Goal: Task Accomplishment & Management: Manage account settings

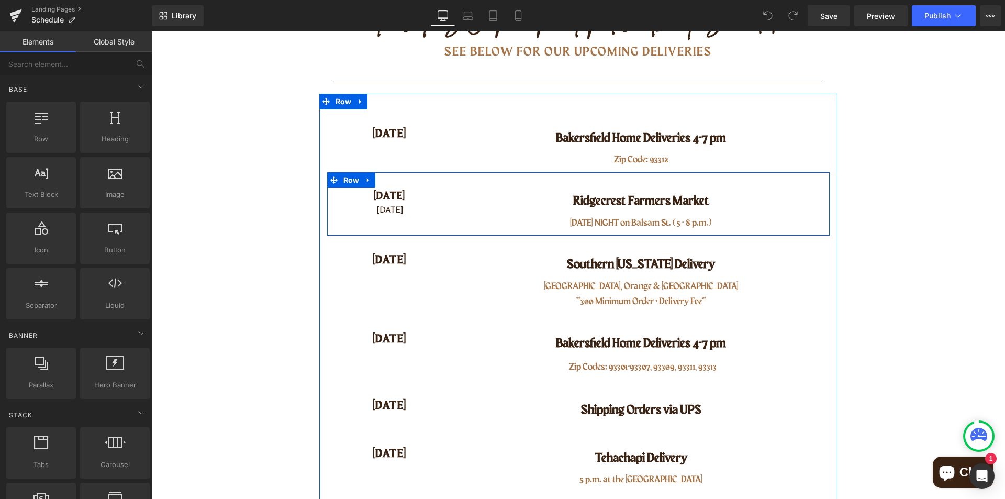
scroll to position [209, 0]
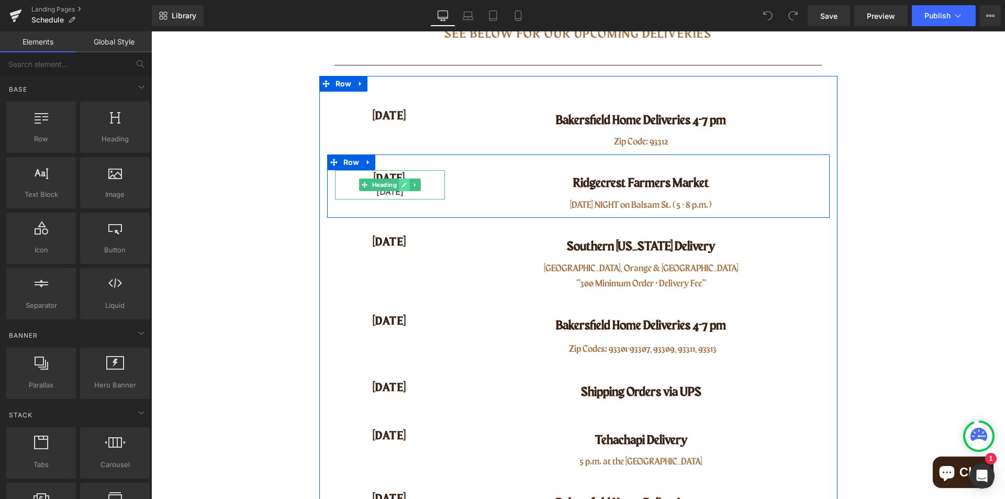
click at [401, 184] on icon at bounding box center [404, 185] width 6 height 6
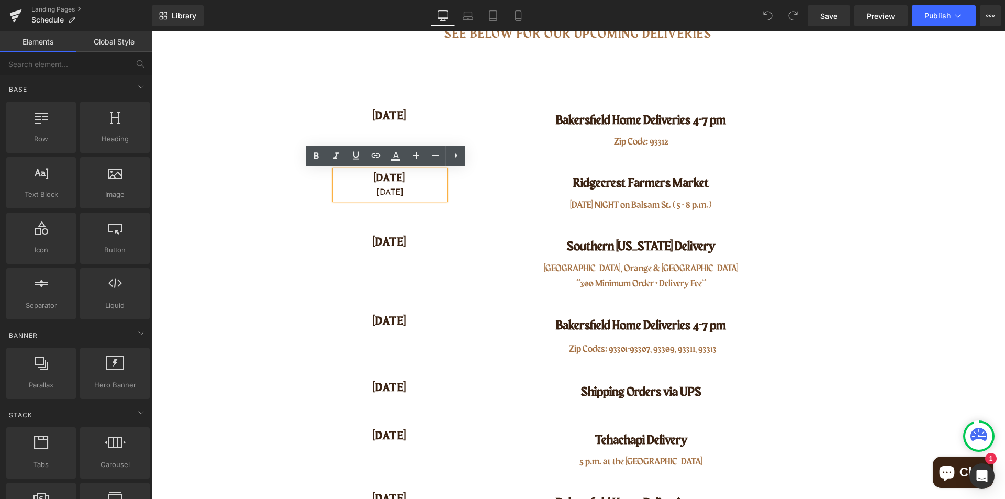
click at [386, 181] on h4 "[DATE]" at bounding box center [390, 178] width 110 height 16
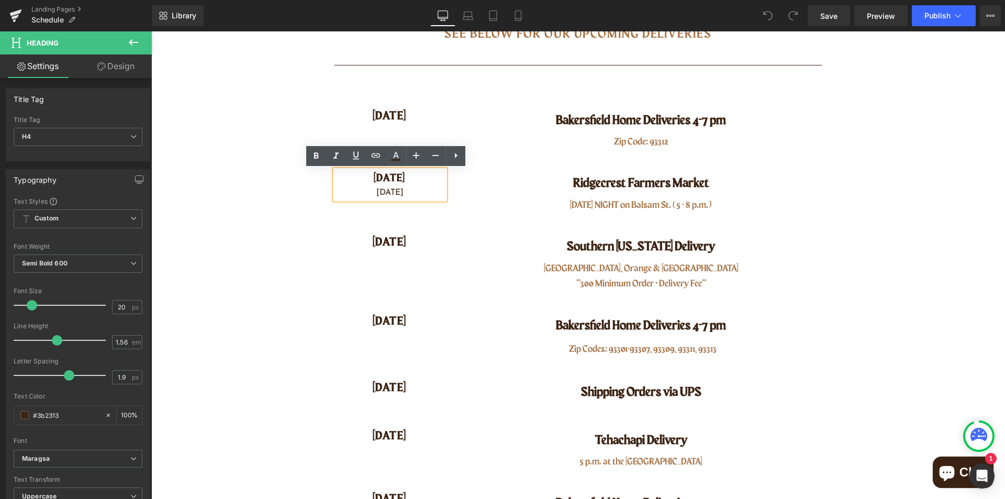
drag, startPoint x: 365, startPoint y: 176, endPoint x: 406, endPoint y: 177, distance: 41.4
click at [406, 177] on h4 "[DATE]" at bounding box center [390, 178] width 110 height 16
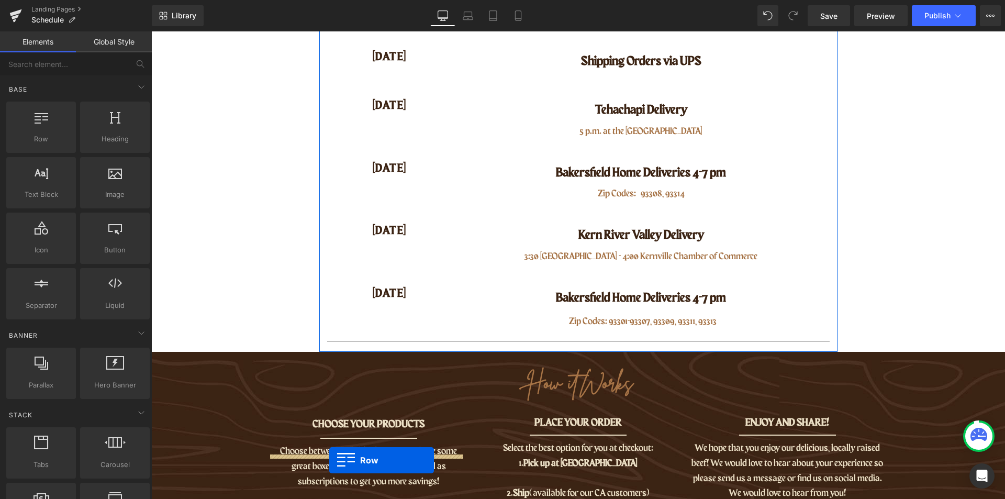
scroll to position [513, 0]
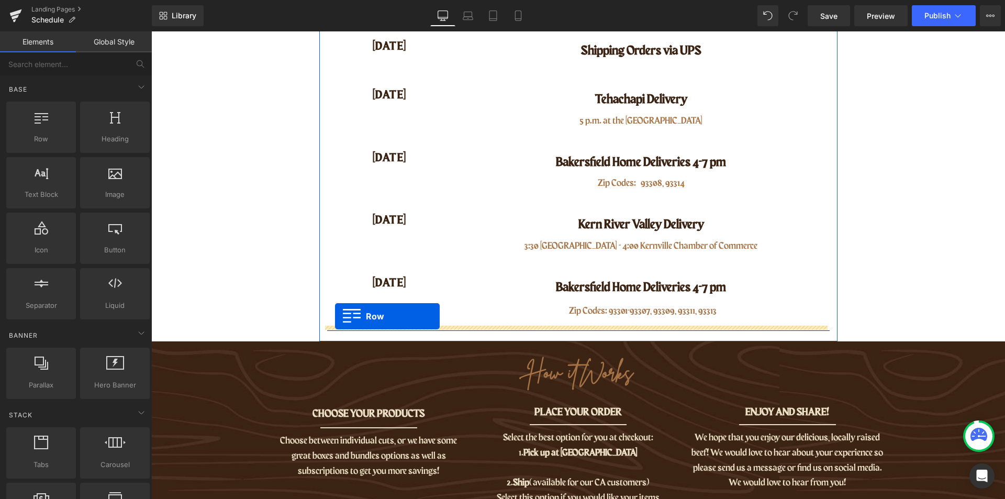
drag, startPoint x: 327, startPoint y: 164, endPoint x: 335, endPoint y: 316, distance: 152.0
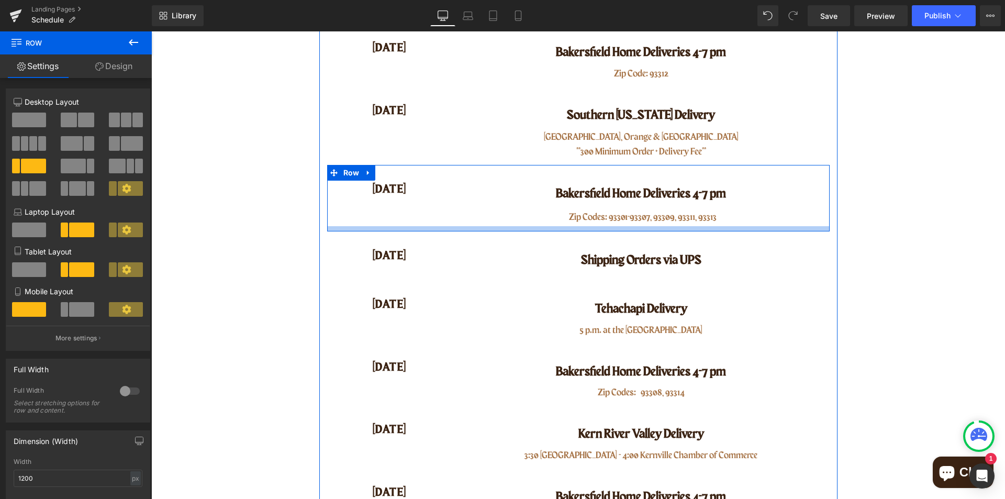
scroll to position [173, 0]
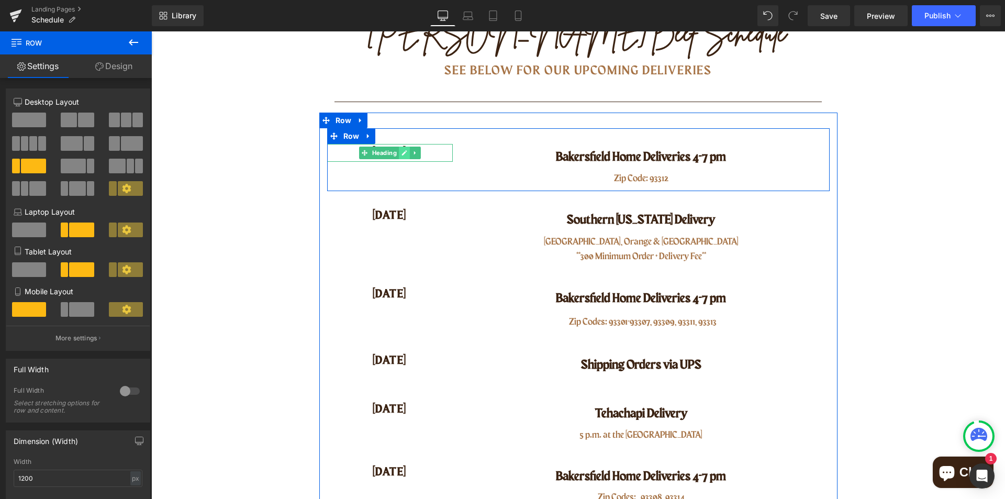
click at [401, 152] on icon at bounding box center [403, 152] width 5 height 5
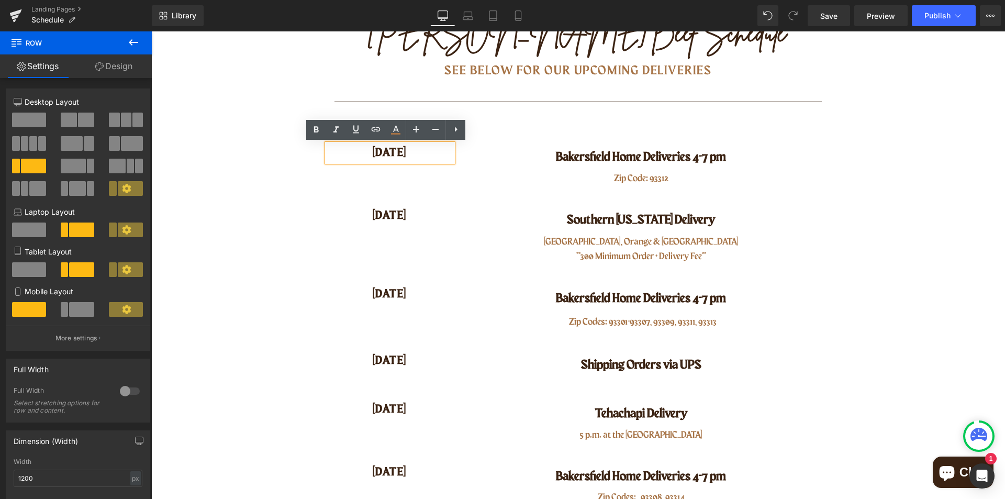
click at [404, 154] on h4 "[DATE]" at bounding box center [390, 153] width 126 height 18
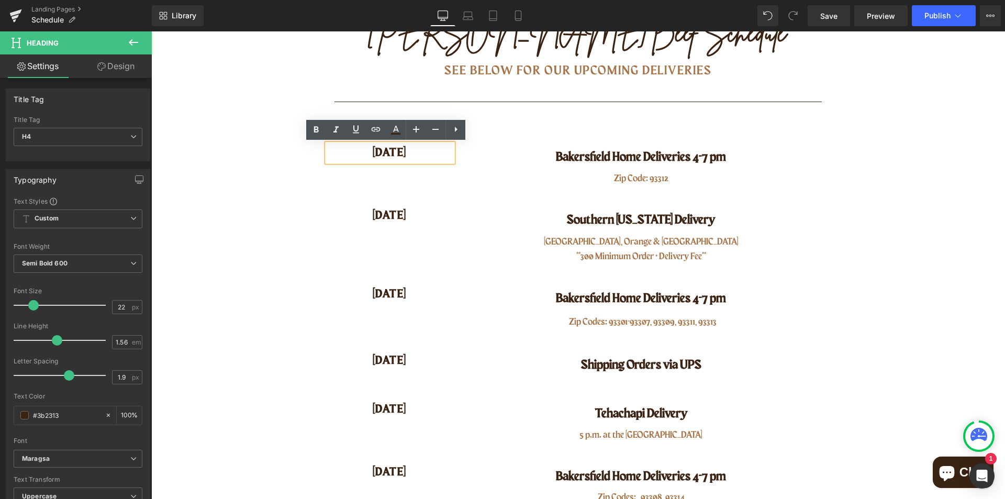
drag, startPoint x: 407, startPoint y: 148, endPoint x: 353, endPoint y: 146, distance: 54.0
click at [353, 146] on h4 "[DATE]" at bounding box center [390, 153] width 126 height 18
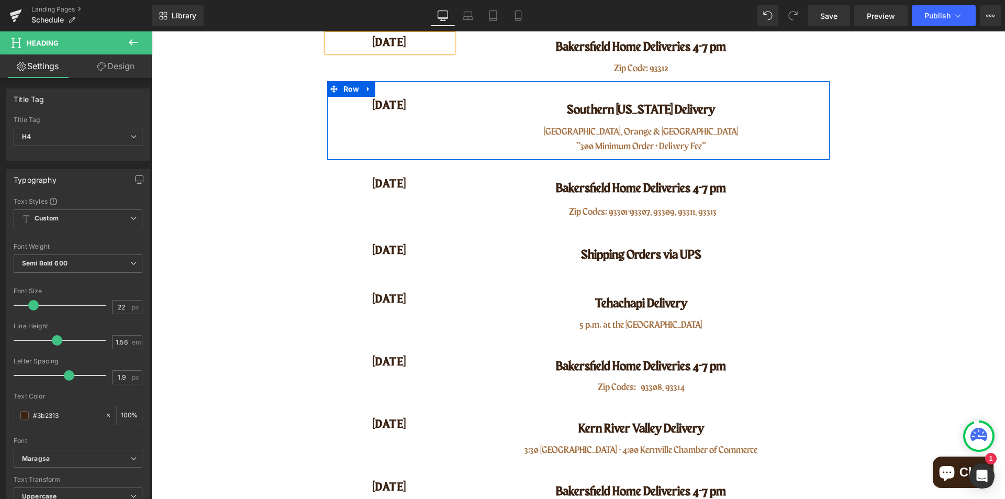
scroll to position [258, 0]
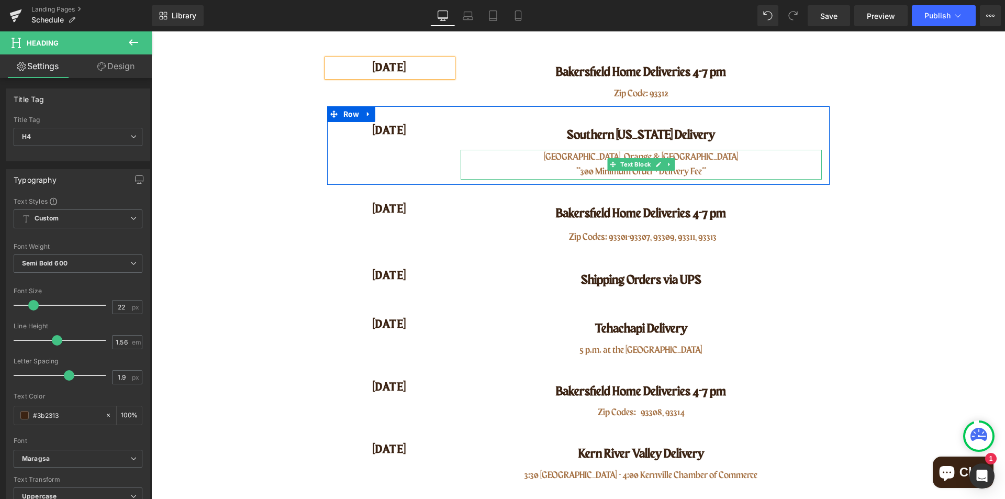
click at [680, 158] on p "Los Angeles County, Orange & San Diego County" at bounding box center [641, 157] width 361 height 15
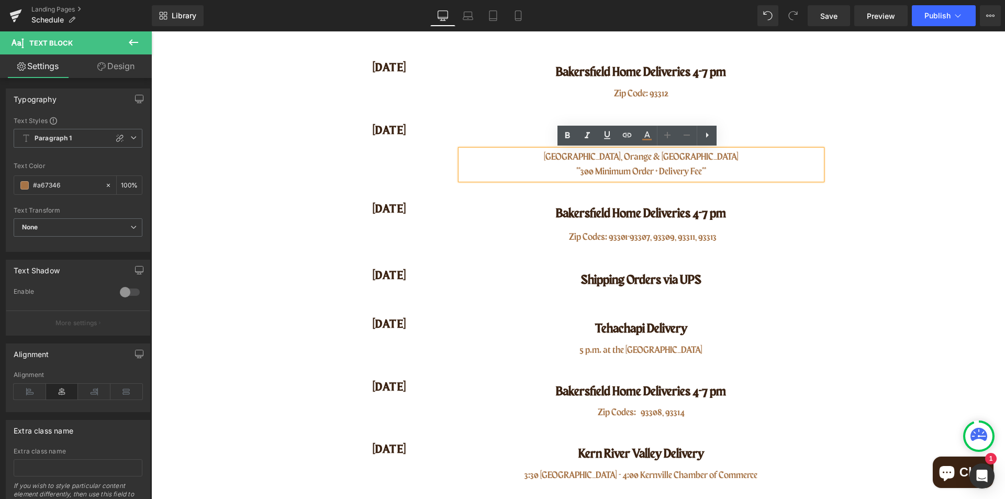
click at [619, 159] on p "Los Angeles County, Orange & San Diego County" at bounding box center [641, 157] width 361 height 15
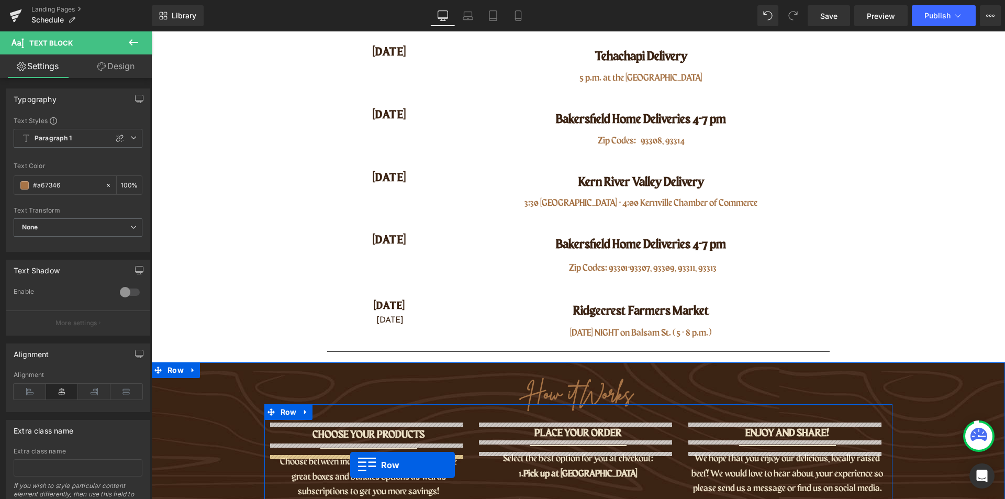
scroll to position [535, 0]
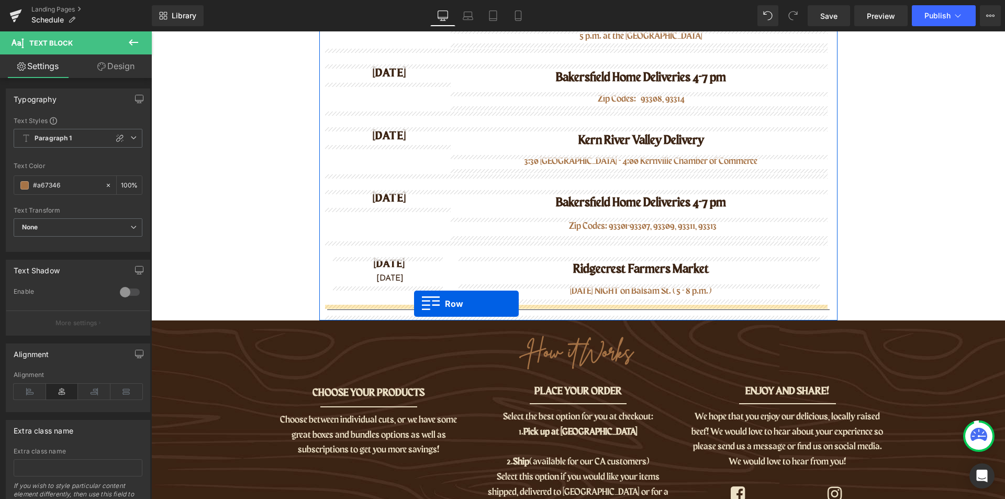
drag, startPoint x: 329, startPoint y: 50, endPoint x: 414, endPoint y: 304, distance: 267.7
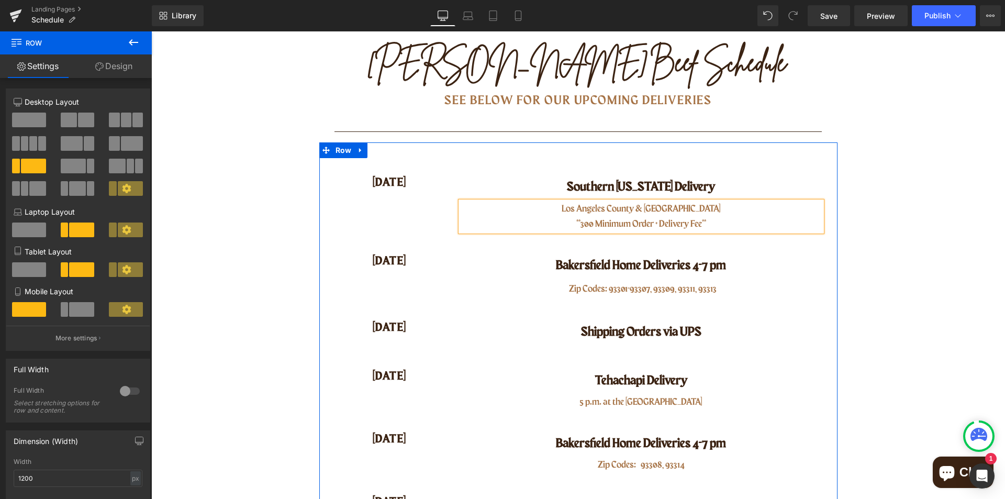
scroll to position [142, 0]
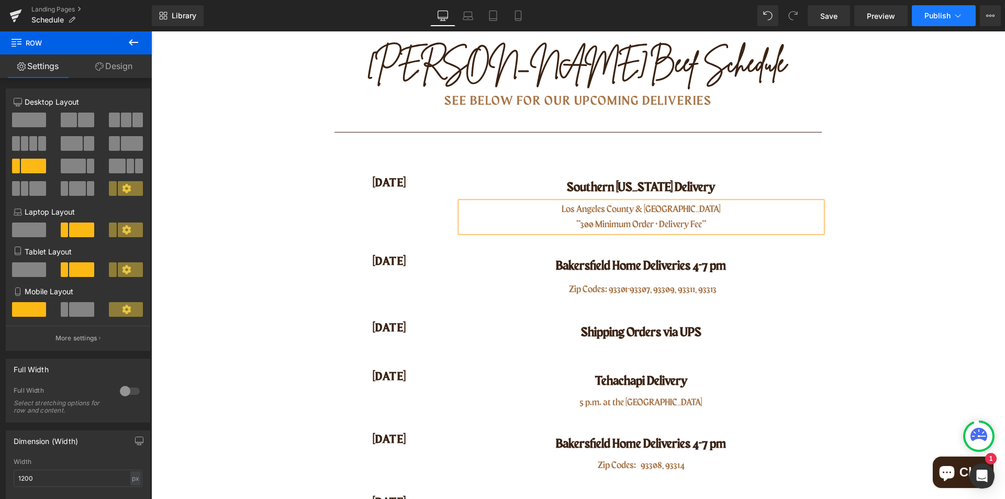
click at [931, 14] on span "Publish" at bounding box center [937, 16] width 26 height 8
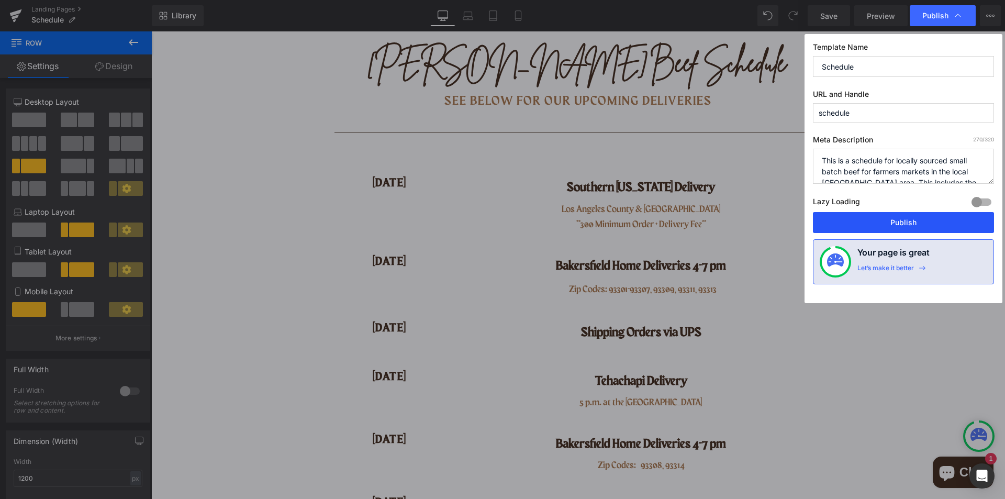
click at [908, 218] on button "Publish" at bounding box center [903, 222] width 181 height 21
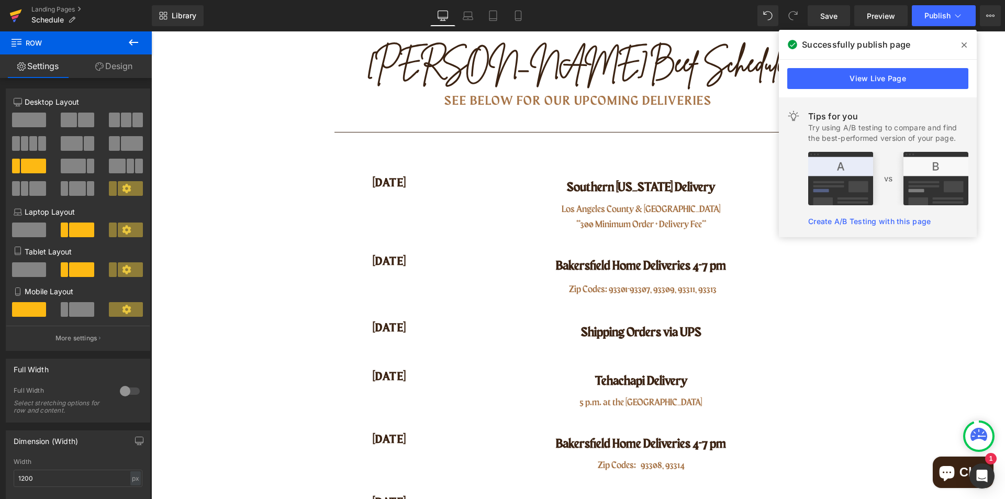
click at [16, 17] on icon at bounding box center [15, 17] width 7 height 5
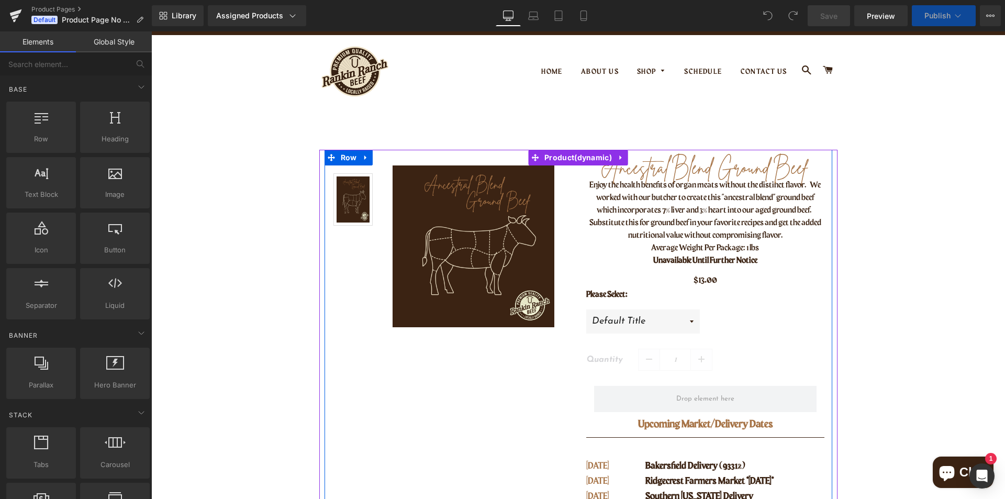
scroll to position [209, 0]
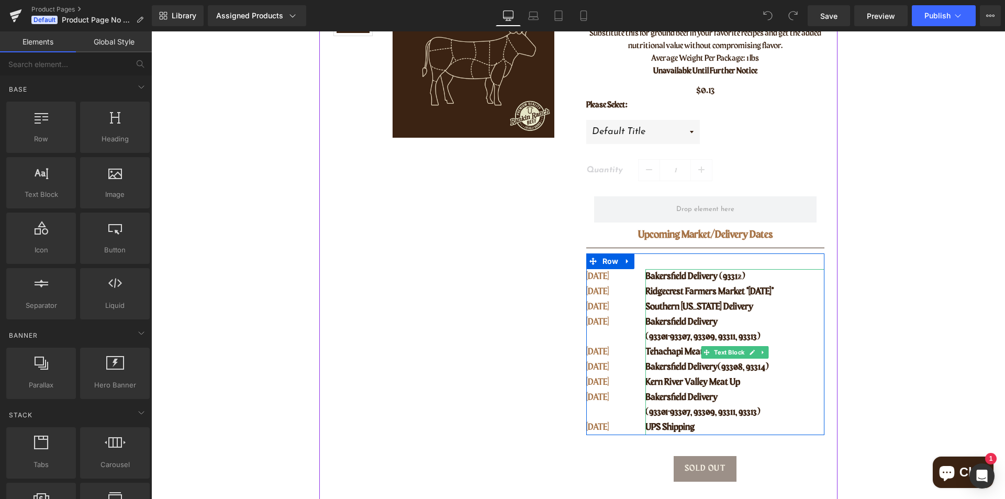
click at [717, 324] on span "Bakersfield Delivery" at bounding box center [681, 321] width 72 height 9
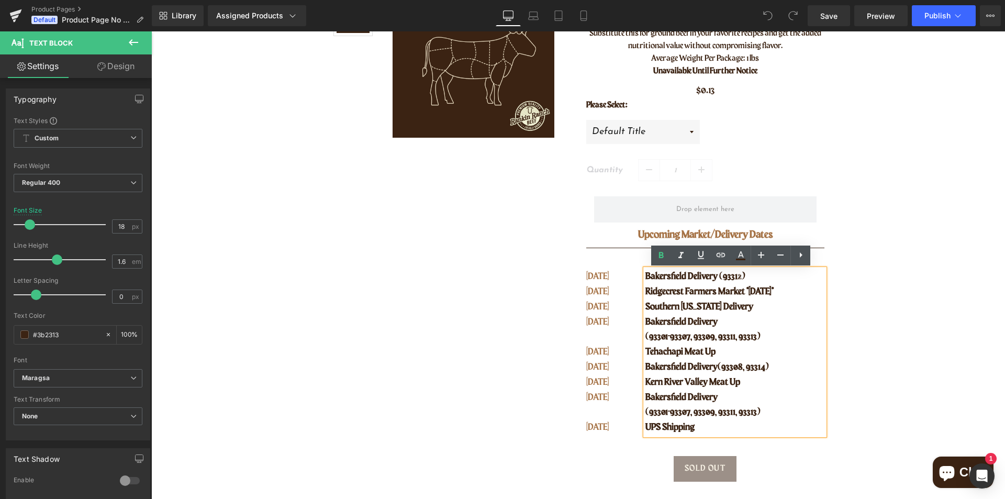
drag, startPoint x: 803, startPoint y: 293, endPoint x: 641, endPoint y: 279, distance: 162.4
click at [645, 279] on div "Bakersfield Delivery (93312) Ridgecrest Farmers Market *[DATE]* [GEOGRAPHIC_DAT…" at bounding box center [734, 352] width 178 height 166
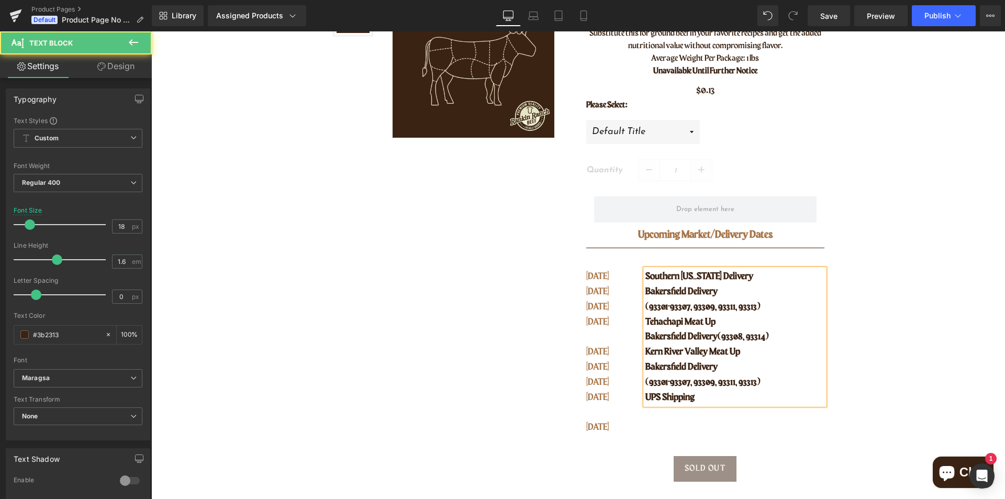
click at [718, 396] on p "UPS Shipping" at bounding box center [734, 397] width 178 height 15
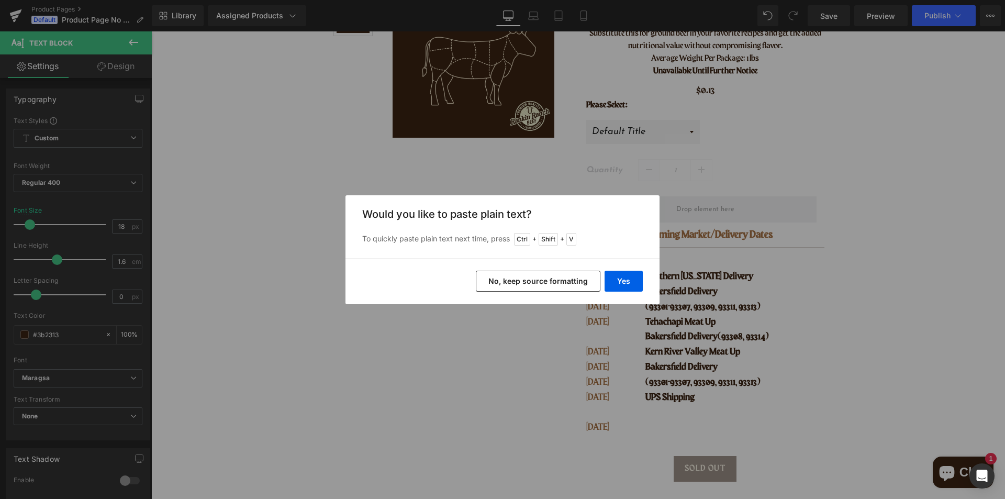
click at [509, 278] on button "No, keep source formatting" at bounding box center [538, 281] width 125 height 21
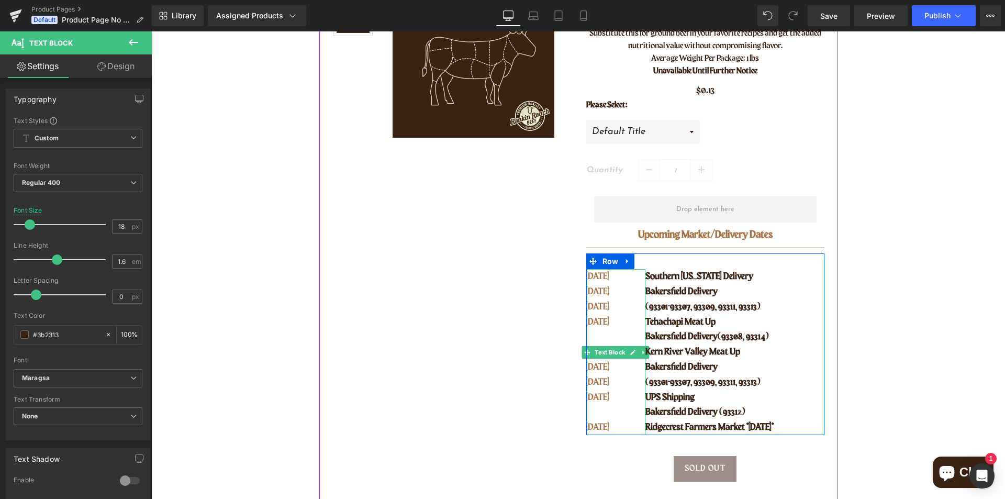
click at [604, 305] on span "[DATE]" at bounding box center [597, 306] width 23 height 9
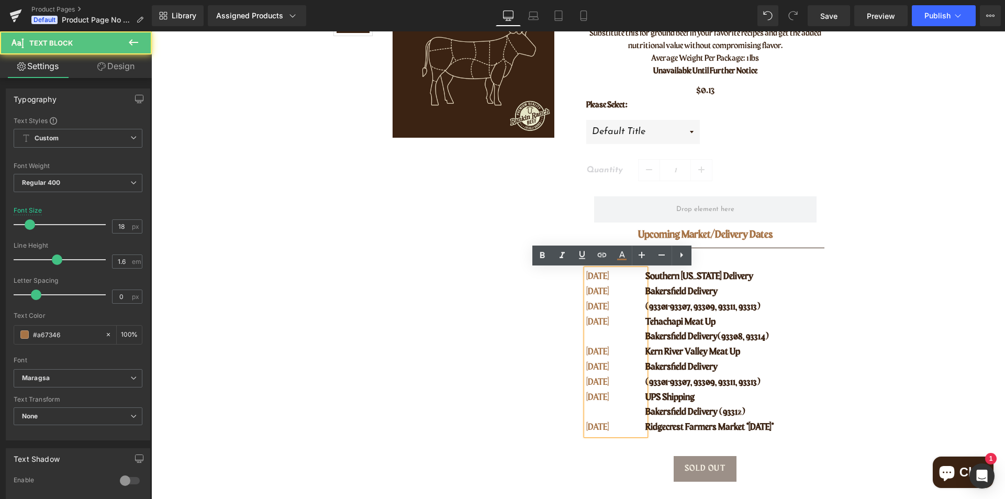
click at [619, 294] on p "[DATE]" at bounding box center [609, 291] width 46 height 15
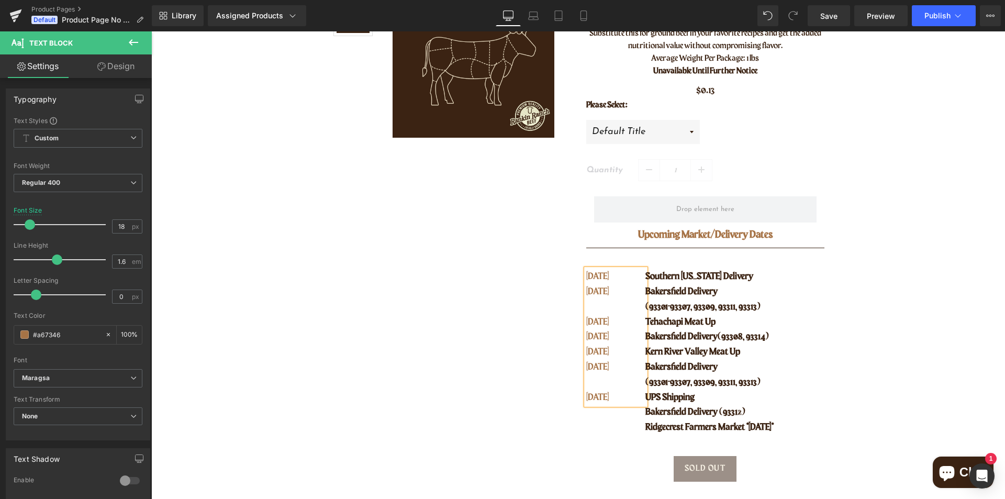
click at [626, 394] on p "[DATE]" at bounding box center [609, 397] width 46 height 15
click at [627, 396] on p "[DATE]" at bounding box center [609, 397] width 46 height 15
click at [619, 393] on p "[DATE]" at bounding box center [609, 397] width 46 height 15
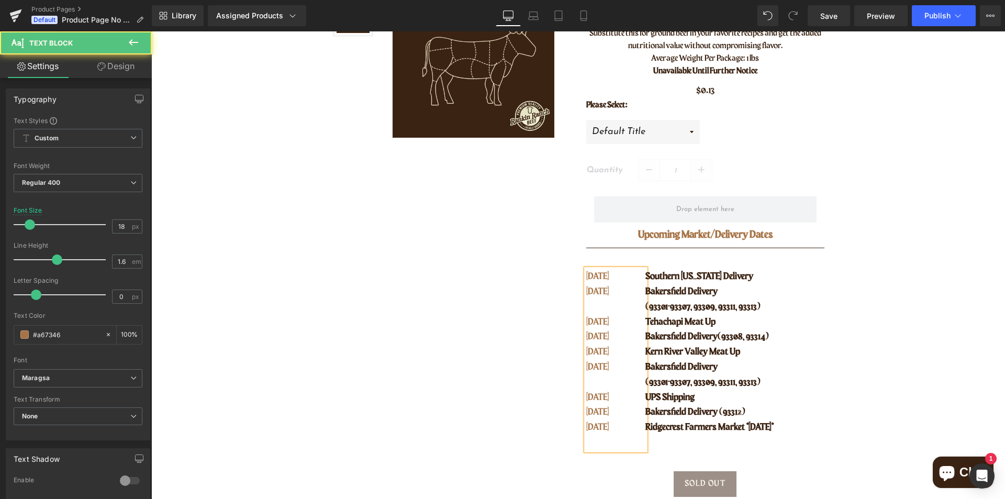
click at [633, 444] on div "[DATE] SEPT [DATE] OCT [DATE] OCT [DATE] OCT [DATE]" at bounding box center [616, 359] width 60 height 181
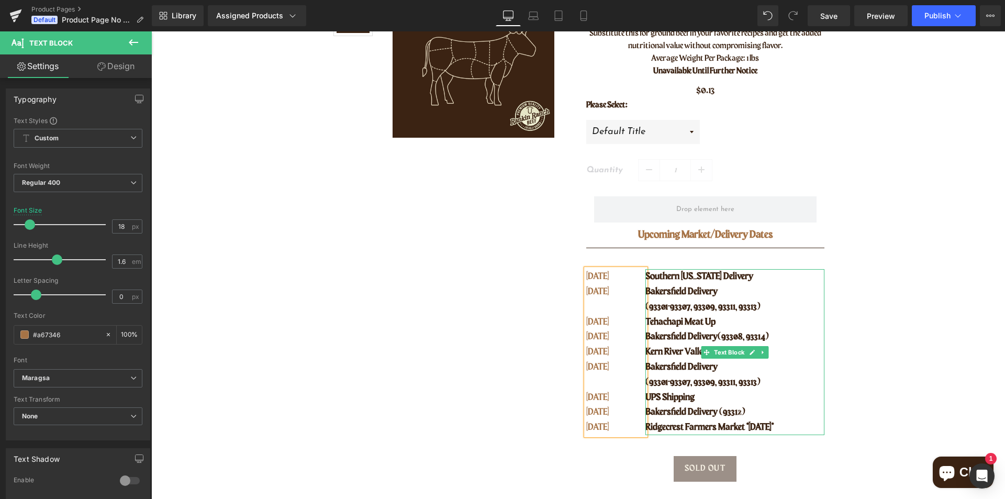
click at [733, 420] on p "Ridgecrest Farmers Market *[DATE]*" at bounding box center [734, 427] width 178 height 15
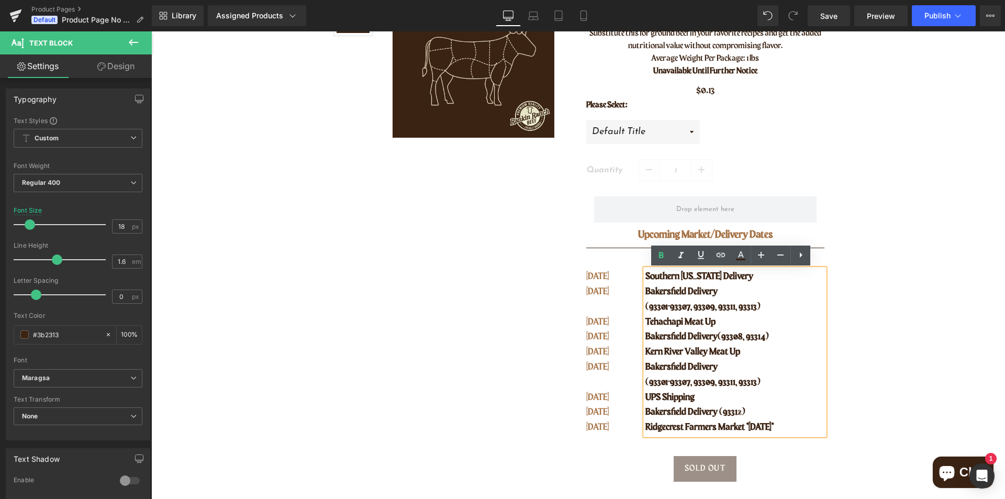
drag, startPoint x: 803, startPoint y: 427, endPoint x: 641, endPoint y: 425, distance: 162.3
click at [645, 425] on div "Southern [US_STATE] Delivery [GEOGRAPHIC_DATA] Delivery (93301-93307, 93309, 93…" at bounding box center [734, 352] width 178 height 166
drag, startPoint x: 727, startPoint y: 428, endPoint x: 644, endPoint y: 425, distance: 82.7
click at [645, 425] on p "Ridgecrest Farmers Market *[DATE]*" at bounding box center [734, 427] width 178 height 15
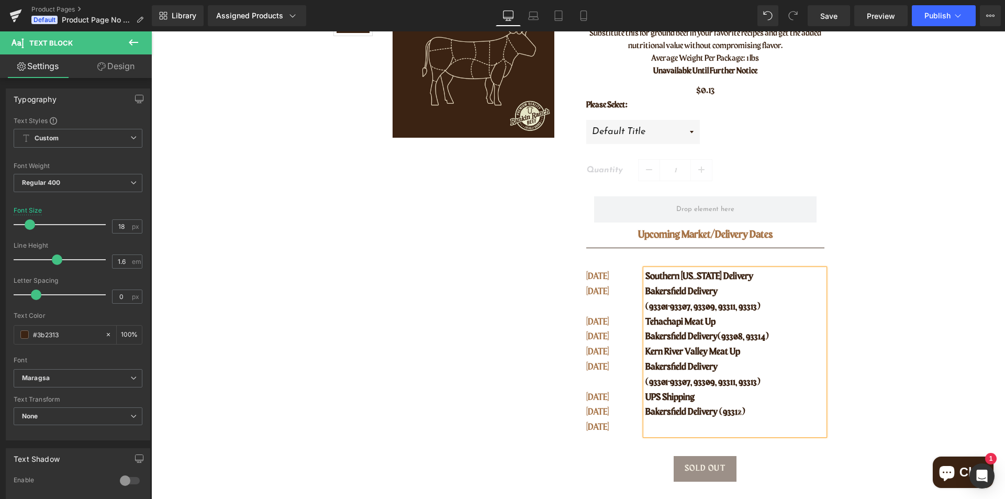
click at [645, 415] on span "Bakersfield Delivery (93312)" at bounding box center [695, 411] width 100 height 9
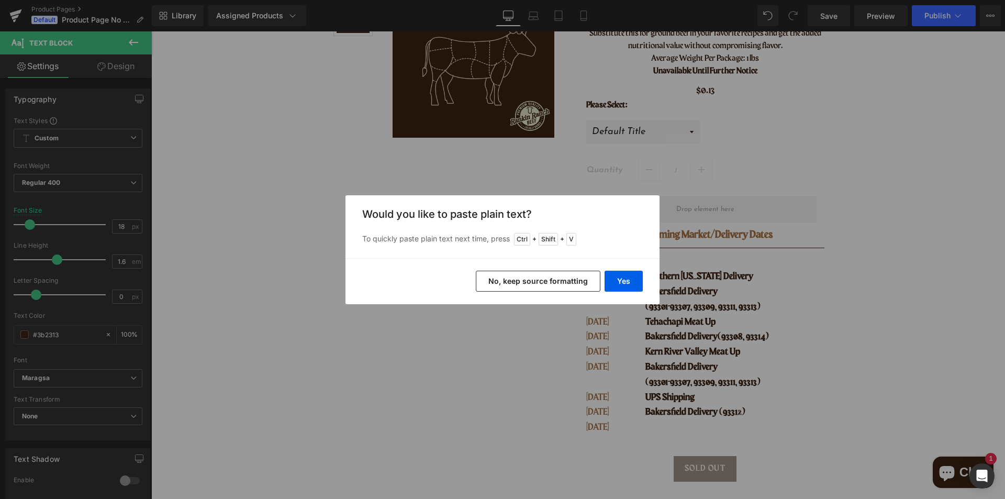
click at [563, 278] on button "No, keep source formatting" at bounding box center [538, 281] width 125 height 21
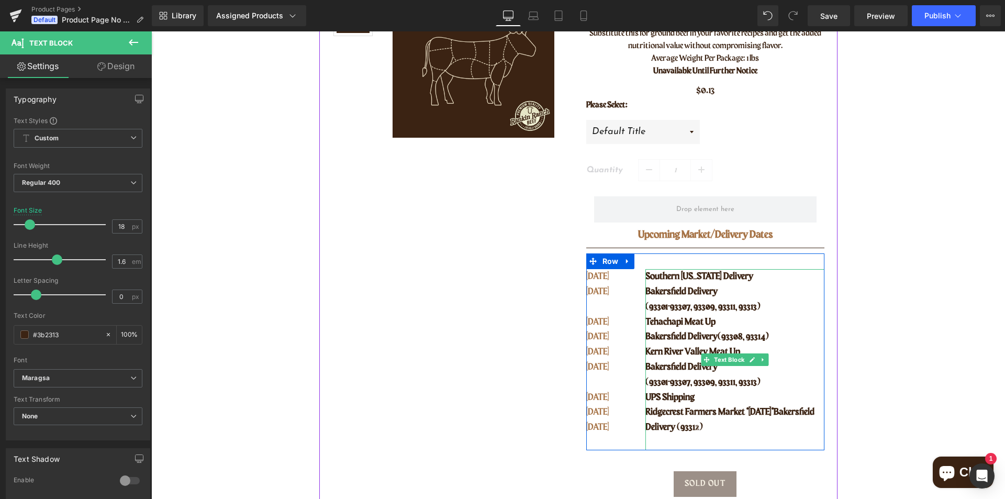
click at [696, 417] on span "Ridgecrest Farmers Market *[DATE]*" at bounding box center [709, 411] width 128 height 9
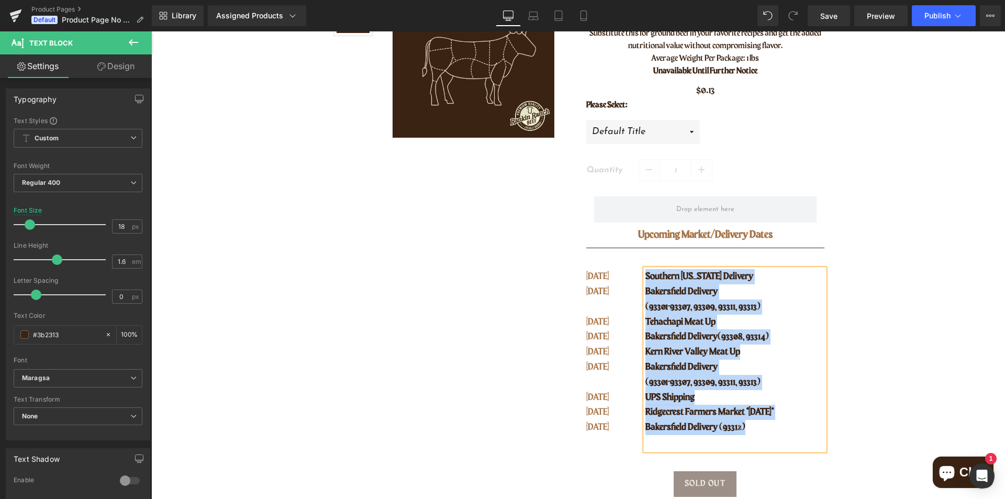
drag, startPoint x: 744, startPoint y: 431, endPoint x: 642, endPoint y: 271, distance: 189.9
click at [645, 271] on div "Southern [US_STATE] Delivery [GEOGRAPHIC_DATA] Delivery (93301-93307, 93309, 93…" at bounding box center [734, 359] width 178 height 181
copy div "Southern [US_STATE] Delivery [GEOGRAPHIC_DATA] Delivery (93301-93307, 93309, 93…"
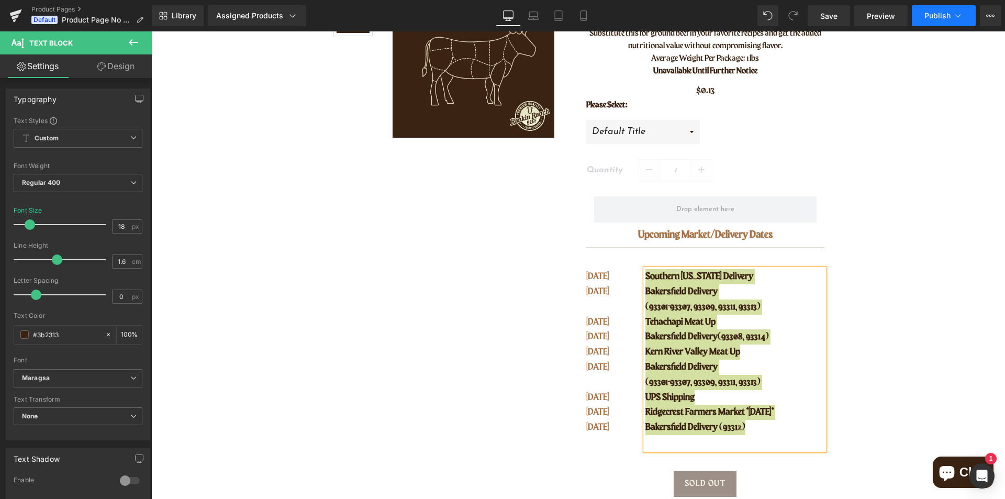
click at [930, 15] on span "Publish" at bounding box center [937, 16] width 26 height 8
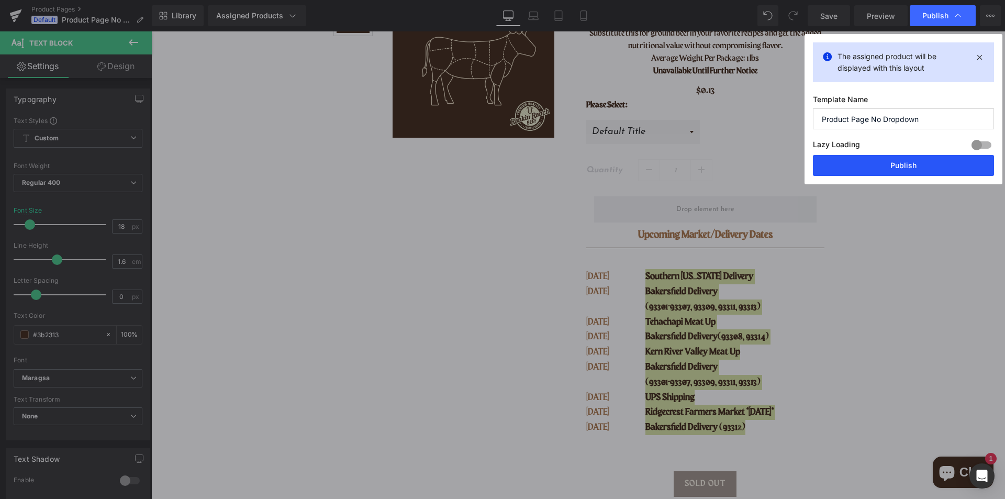
click at [916, 164] on button "Publish" at bounding box center [903, 165] width 181 height 21
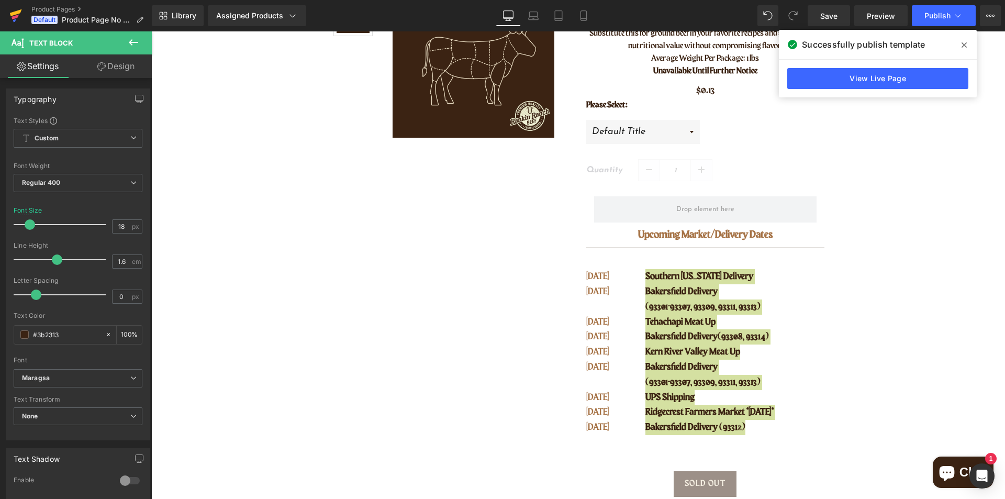
click at [16, 10] on icon at bounding box center [15, 16] width 13 height 26
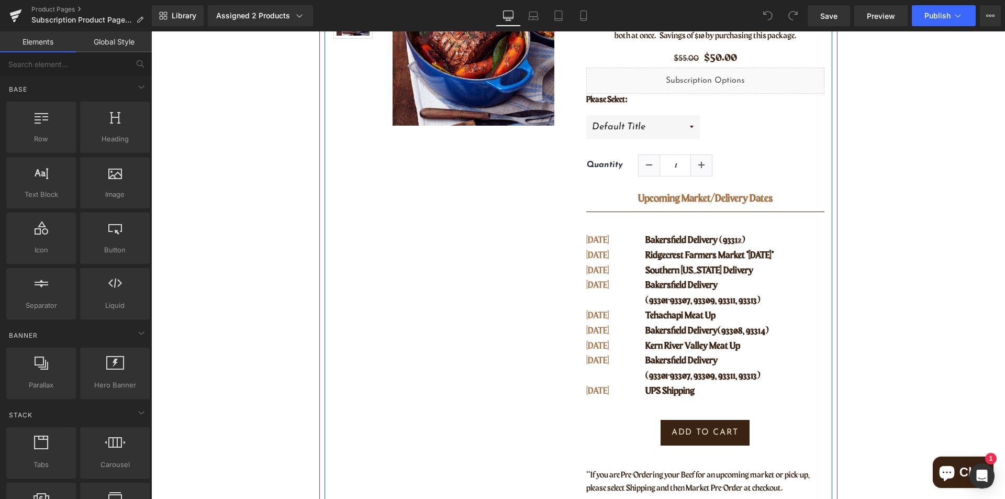
scroll to position [209, 0]
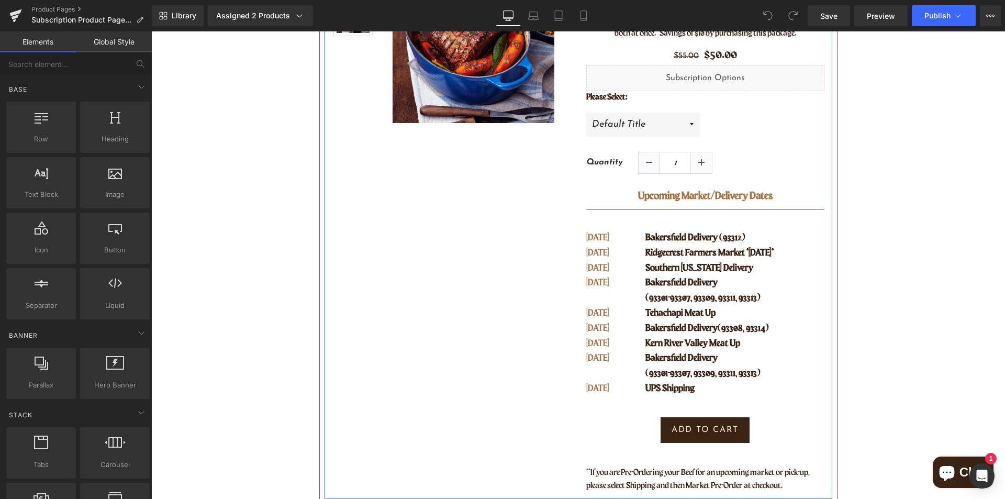
click at [684, 339] on span "Kern River Valley Meat Up" at bounding box center [692, 343] width 95 height 9
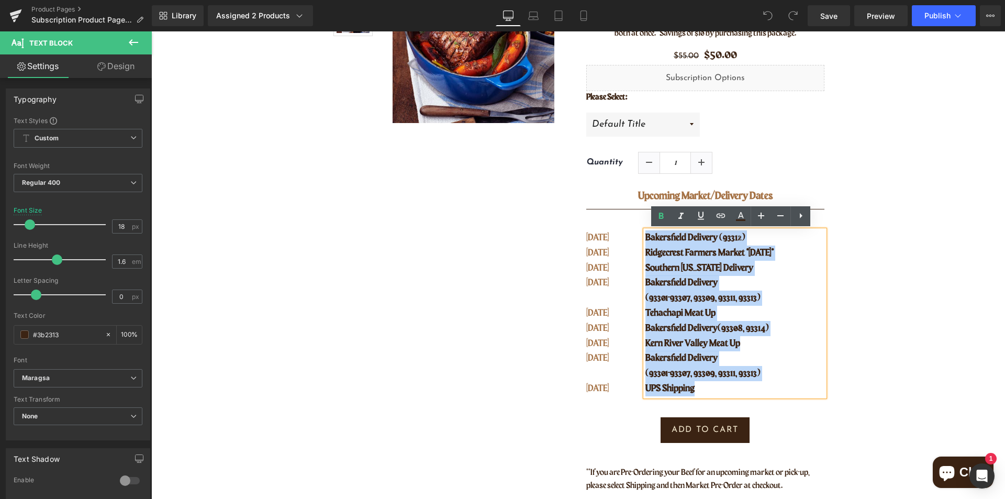
drag, startPoint x: 696, startPoint y: 386, endPoint x: 644, endPoint y: 232, distance: 162.5
click at [645, 232] on div "Bakersfield Delivery (93312) Ridgecrest Farmers Market *[DATE]* [GEOGRAPHIC_DAT…" at bounding box center [734, 313] width 178 height 166
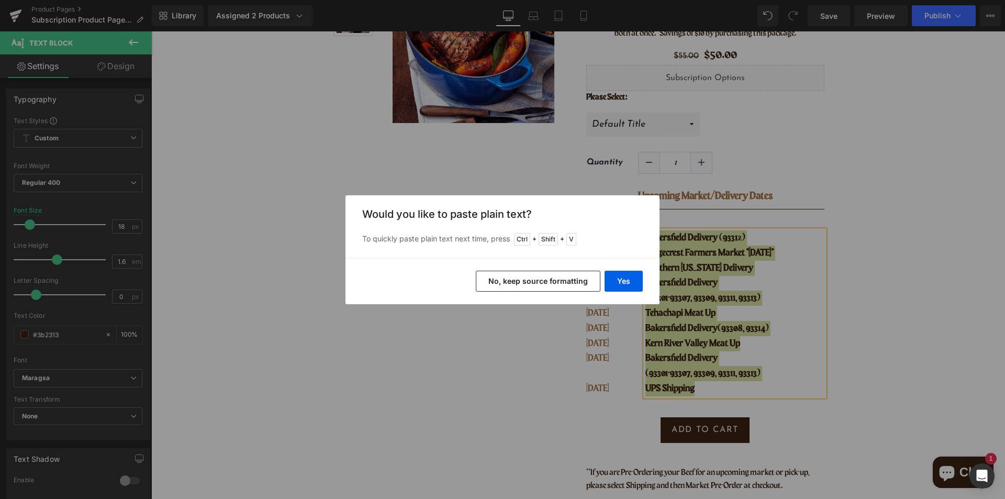
click at [564, 281] on button "No, keep source formatting" at bounding box center [538, 281] width 125 height 21
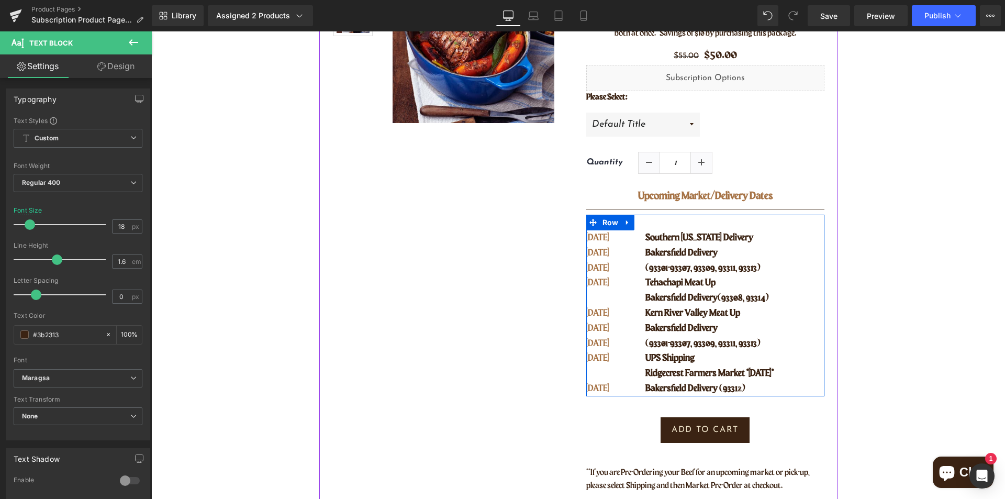
click at [603, 274] on p "[DATE]" at bounding box center [609, 268] width 46 height 15
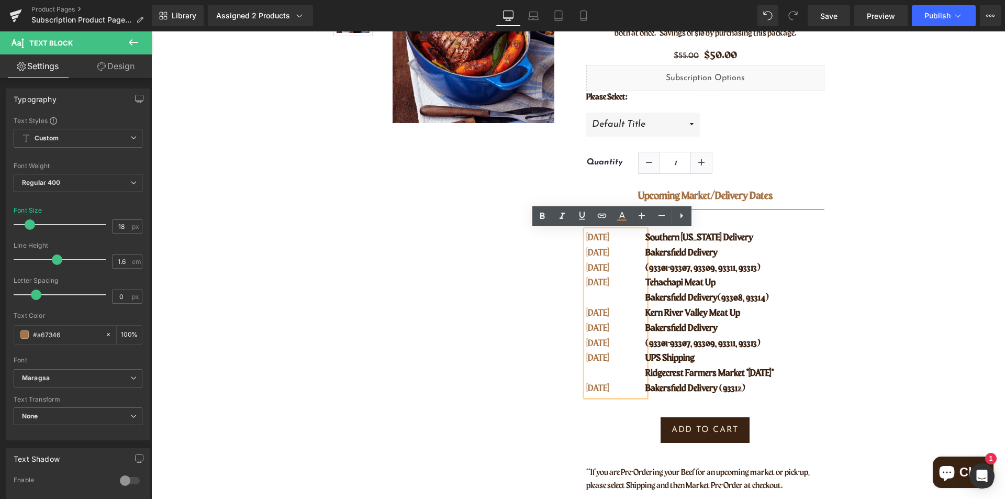
drag, startPoint x: 617, startPoint y: 255, endPoint x: 582, endPoint y: 240, distance: 38.2
click at [586, 240] on div "SEPT 16 SEPT 17 SEPT 22 SEPT 23 OCT 02 OCT 07 OCT 09 OCT 14 OCT 14" at bounding box center [616, 313] width 60 height 166
click at [613, 253] on p "[DATE]" at bounding box center [609, 252] width 46 height 15
drag, startPoint x: 602, startPoint y: 253, endPoint x: 584, endPoint y: 238, distance: 24.5
click at [586, 238] on div "SEPT 16 SEPT 17 SEPT 22 SEPT 23 OCT 02 OCT 07 OCT 09 OCT 14 OCT 14" at bounding box center [616, 313] width 60 height 166
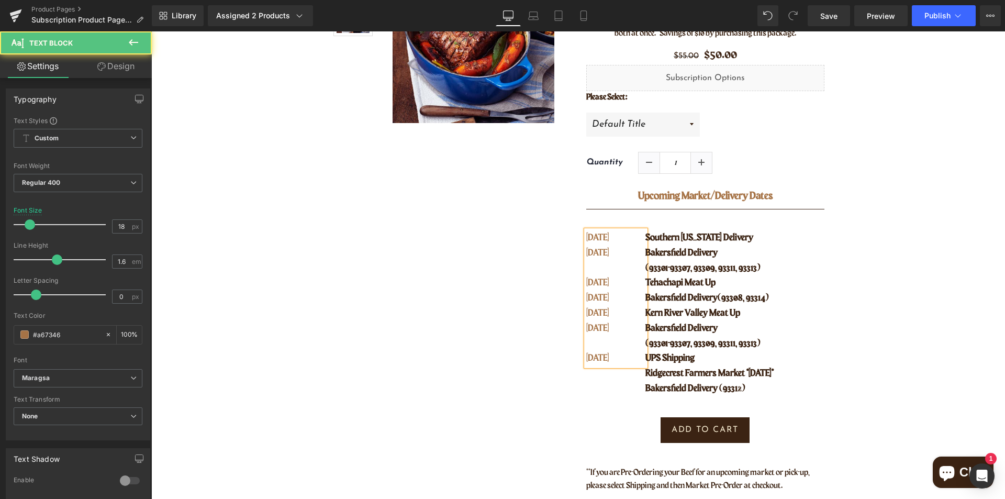
click at [610, 358] on p "[DATE]" at bounding box center [609, 358] width 46 height 15
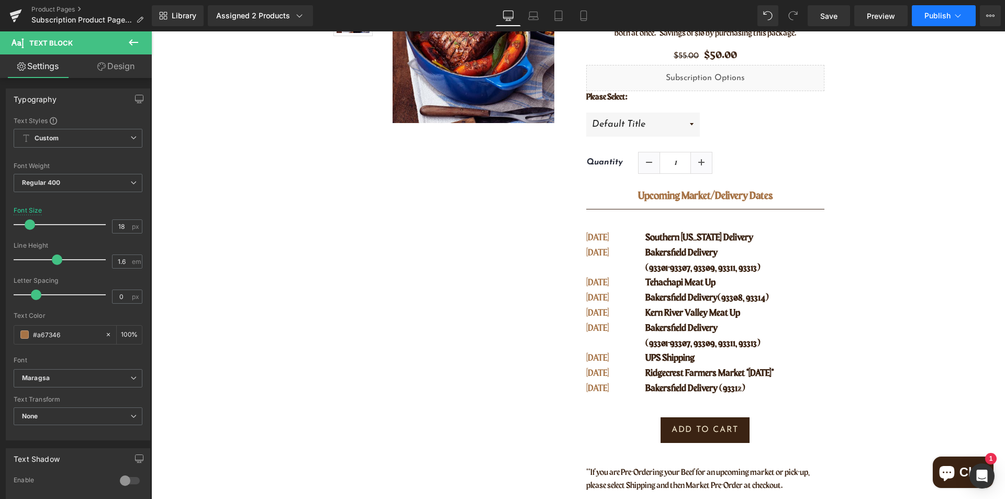
click at [930, 18] on span "Publish" at bounding box center [937, 16] width 26 height 8
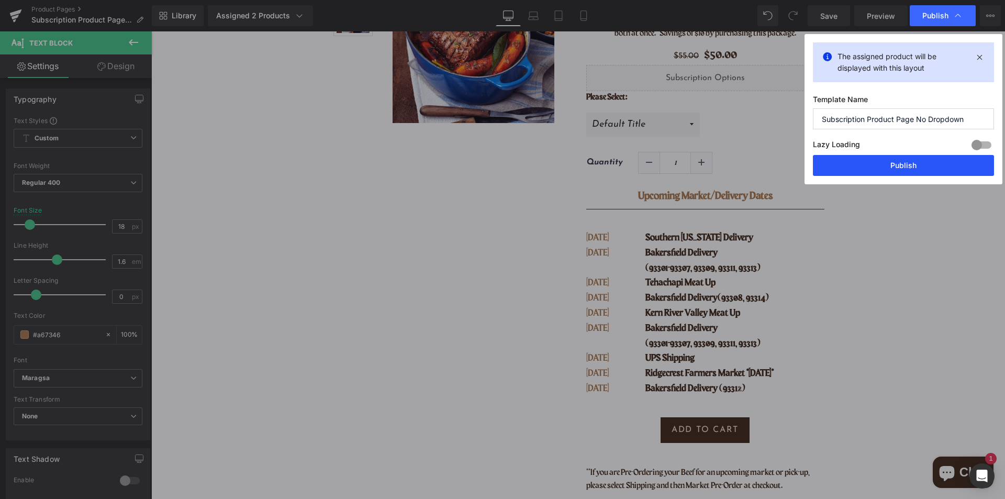
click at [902, 168] on button "Publish" at bounding box center [903, 165] width 181 height 21
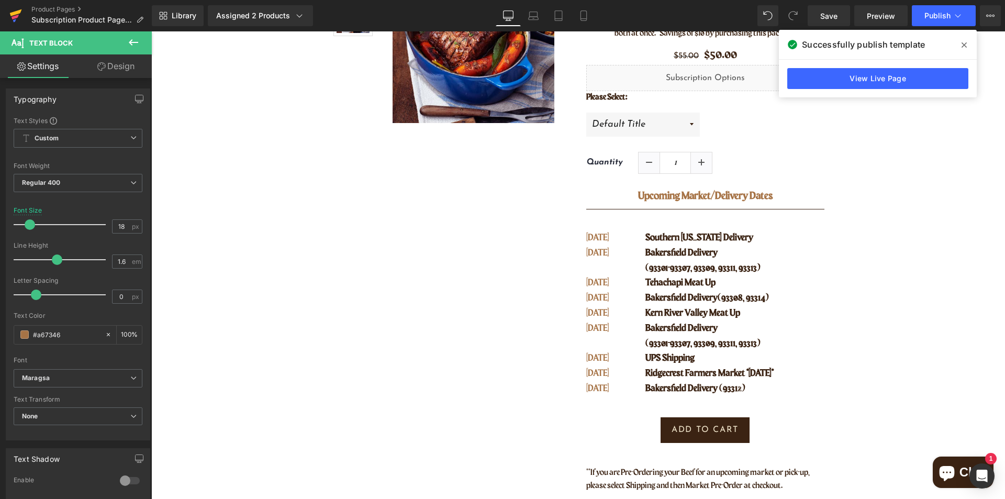
click at [19, 18] on icon at bounding box center [15, 16] width 13 height 26
